Goal: Task Accomplishment & Management: Use online tool/utility

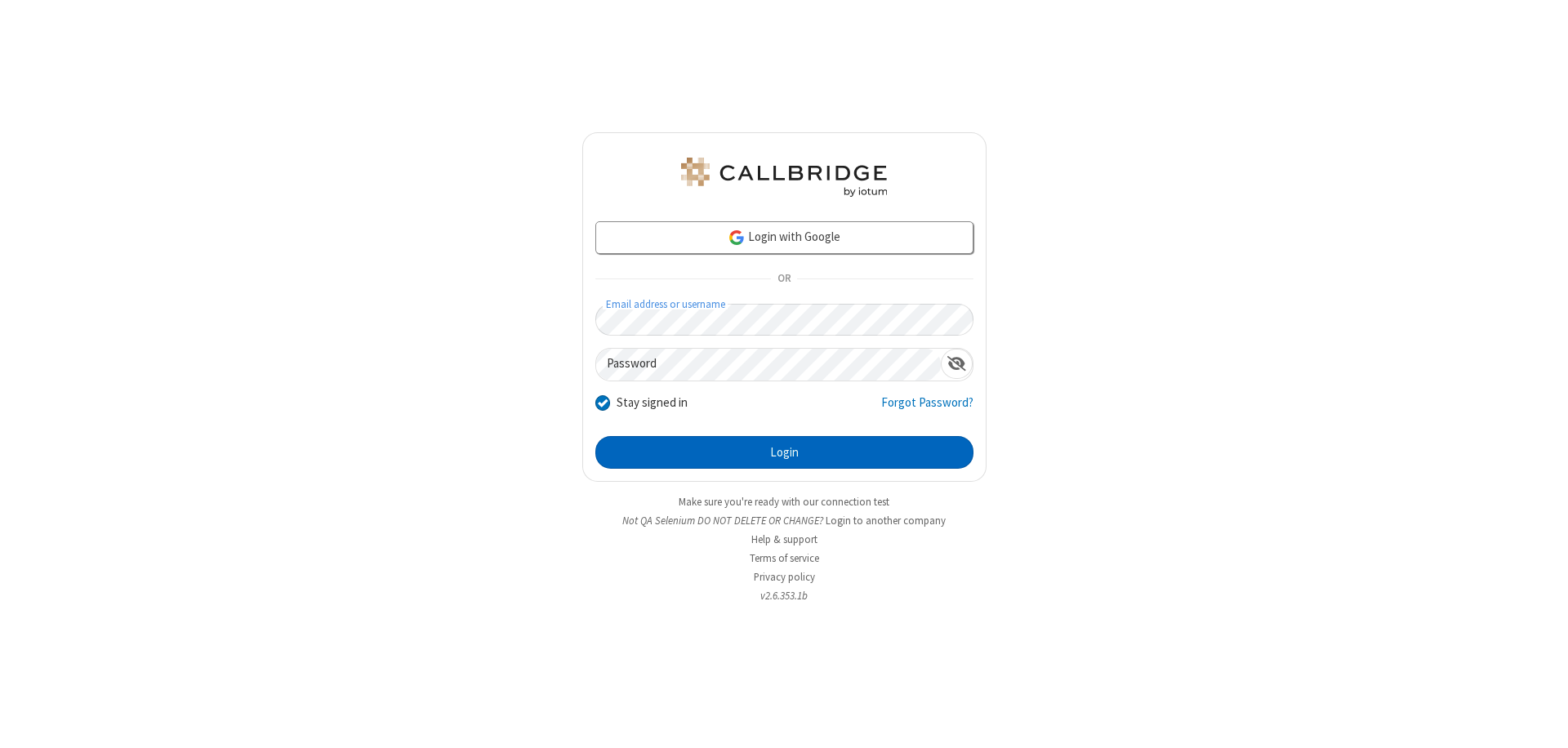
click at [784, 453] on button "Login" at bounding box center [784, 452] width 378 height 33
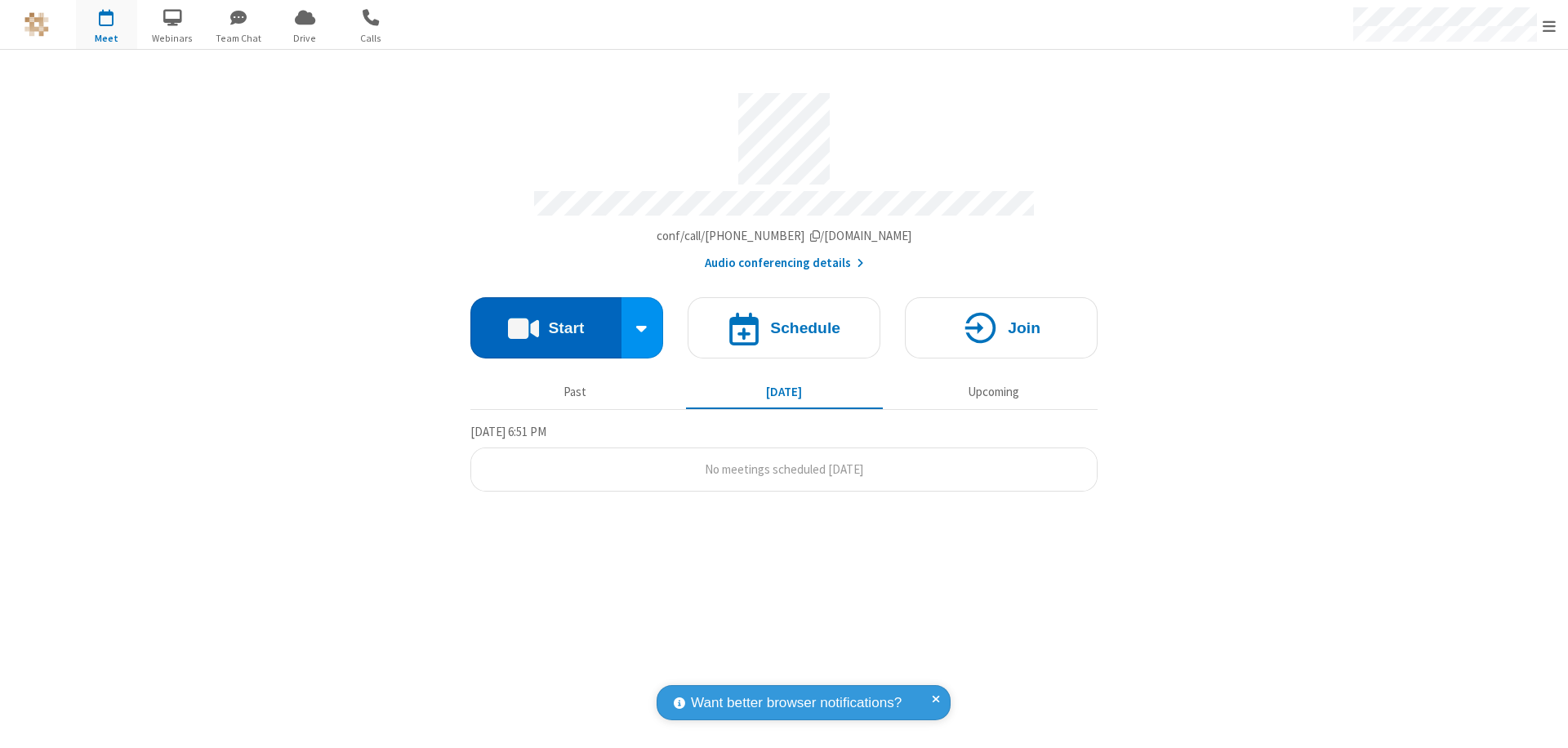
click at [546, 320] on button "Start" at bounding box center [546, 327] width 151 height 61
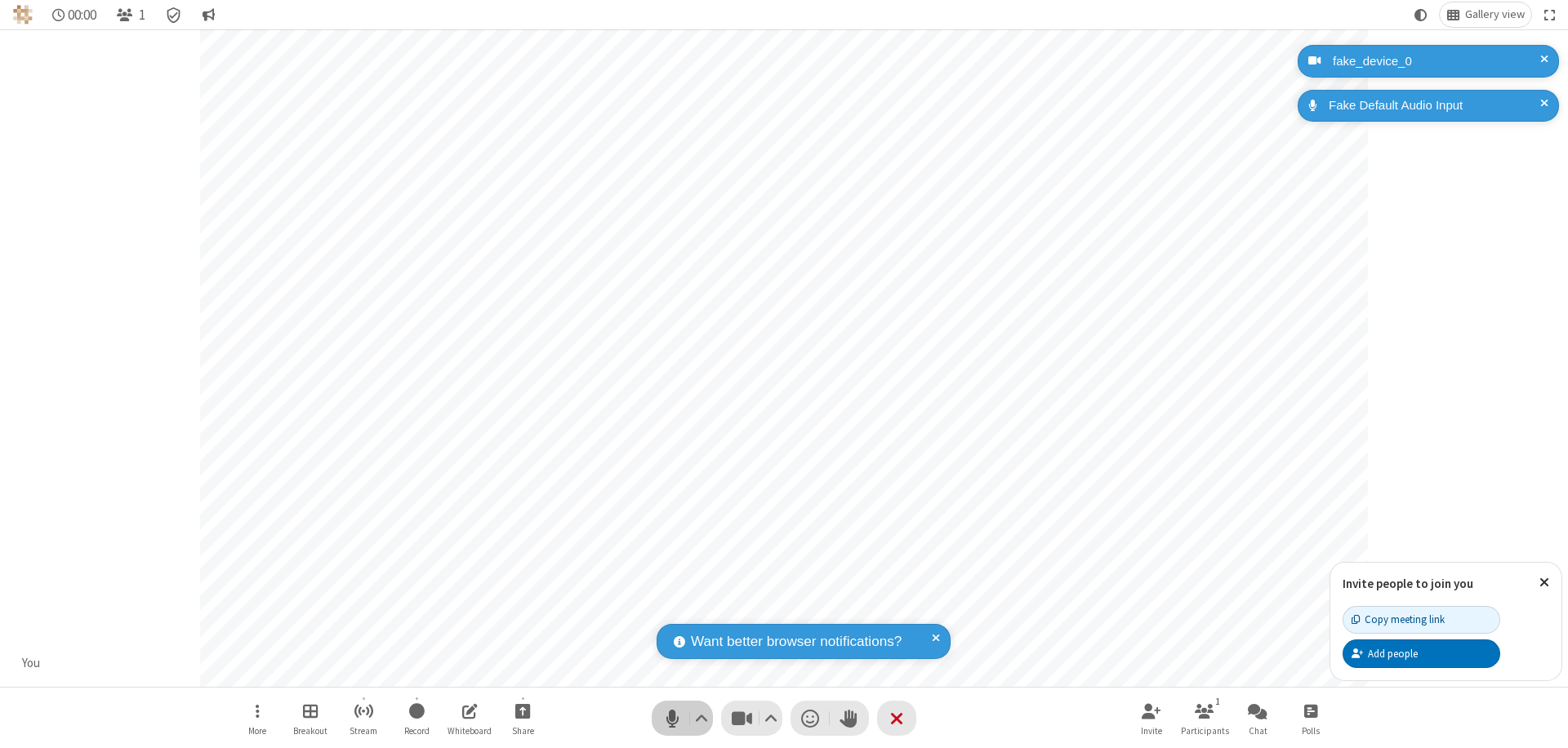
click at [672, 718] on span "Mute (⌘+Shift+A)" at bounding box center [672, 718] width 24 height 23
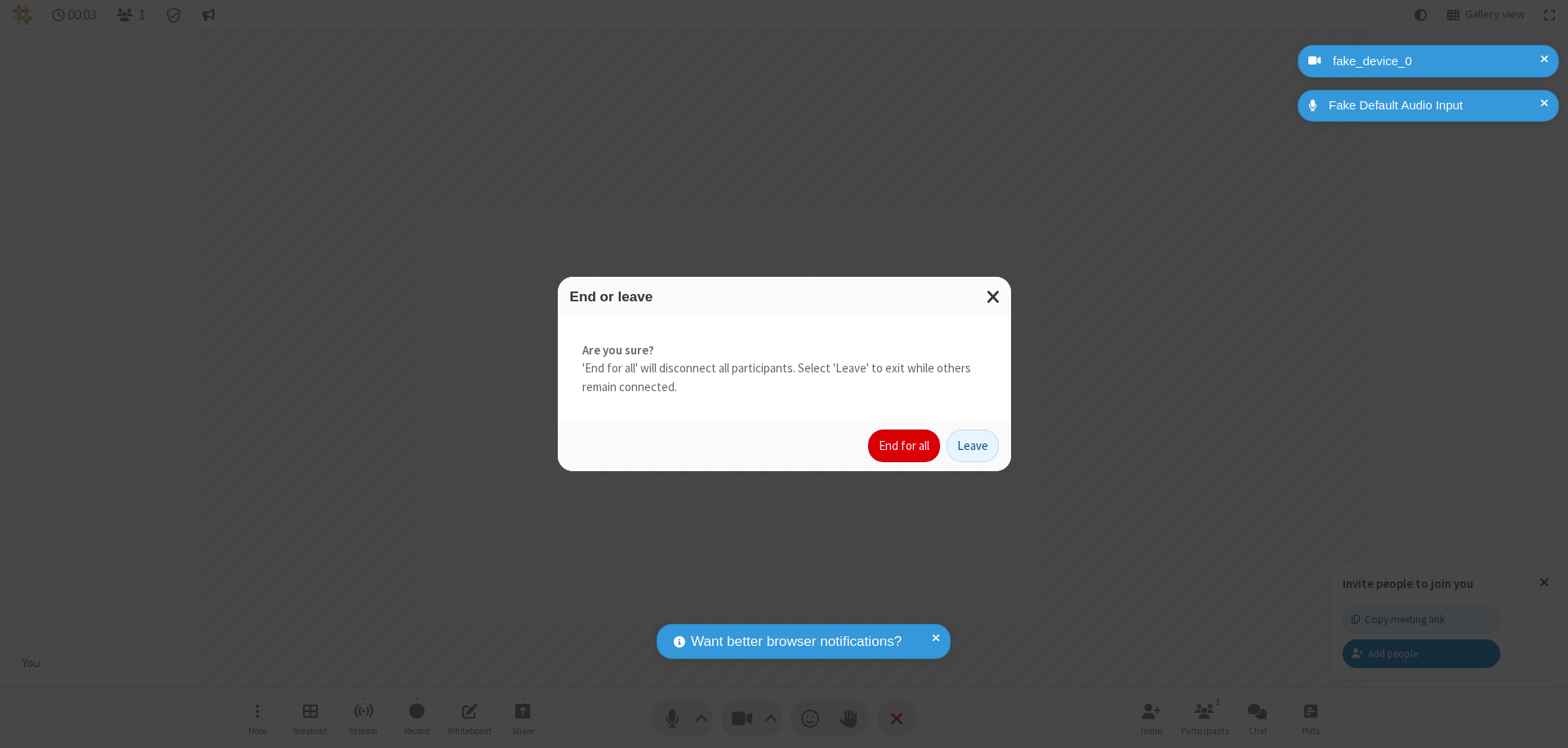
click at [904, 446] on button "End for all" at bounding box center [903, 446] width 72 height 33
